Goal: Information Seeking & Learning: Learn about a topic

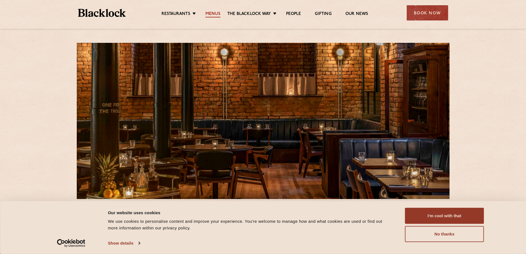
click at [217, 13] on link "Menus" at bounding box center [212, 14] width 15 height 6
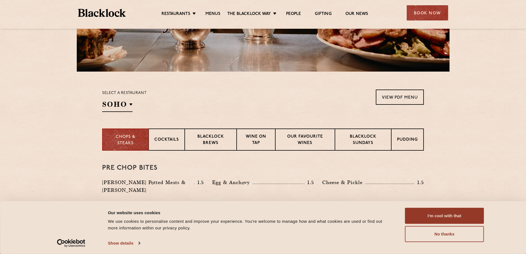
scroll to position [134, 0]
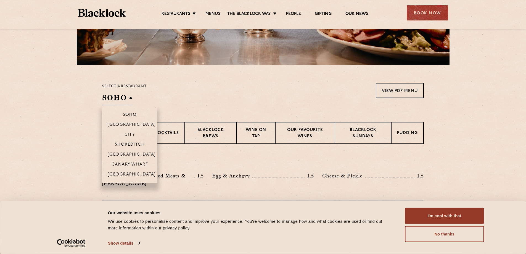
click at [117, 102] on h2 "SOHO" at bounding box center [117, 99] width 30 height 12
click at [133, 173] on p "[GEOGRAPHIC_DATA]" at bounding box center [132, 175] width 48 height 6
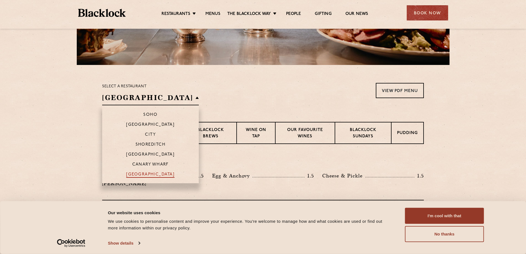
click at [133, 173] on p "[GEOGRAPHIC_DATA]" at bounding box center [150, 175] width 48 height 6
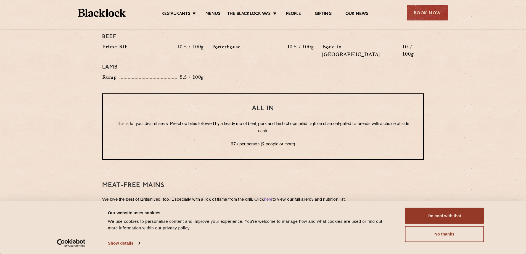
scroll to position [665, 0]
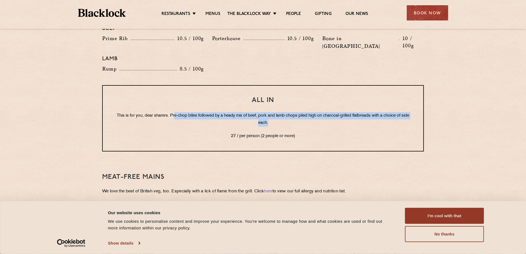
drag, startPoint x: 178, startPoint y: 98, endPoint x: 307, endPoint y: 110, distance: 129.7
click at [307, 112] on p "This is for you, dear sharers. Pre-chop bites followed by a heady mix of beef, …" at bounding box center [263, 119] width 298 height 14
click at [261, 112] on p "This is for you, dear sharers. Pre-chop bites followed by a heady mix of beef, …" at bounding box center [263, 119] width 298 height 14
drag, startPoint x: 255, startPoint y: 100, endPoint x: 348, endPoint y: 114, distance: 93.8
click at [348, 114] on div "All In This is for you, dear sharers. Pre-chop bites followed by a heady mix of…" at bounding box center [262, 118] width 321 height 66
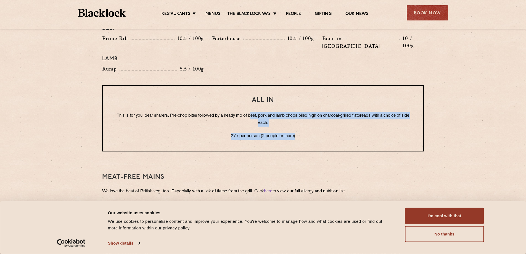
click at [348, 114] on div "All In This is for you, dear sharers. Pre-chop bites followed by a heady mix of…" at bounding box center [262, 118] width 321 height 66
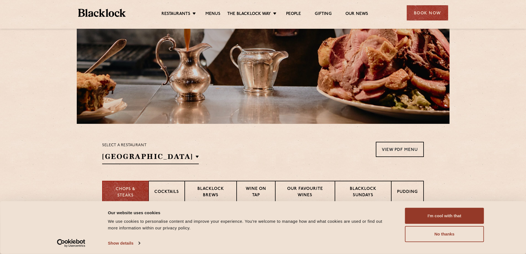
scroll to position [0, 0]
